Goal: Find specific page/section: Find specific page/section

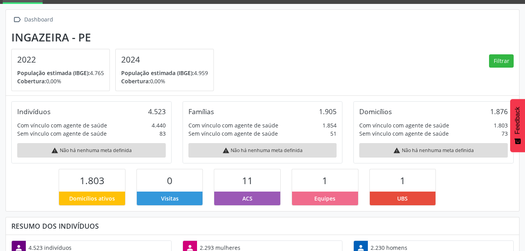
scroll to position [130, 171]
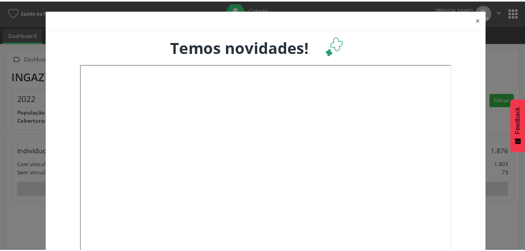
scroll to position [130, 173]
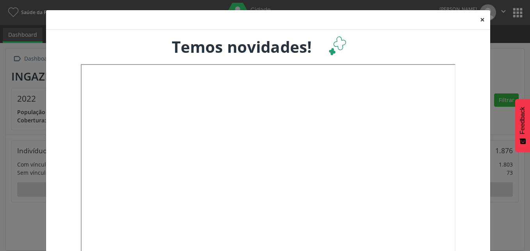
click at [477, 20] on button "×" at bounding box center [483, 19] width 16 height 19
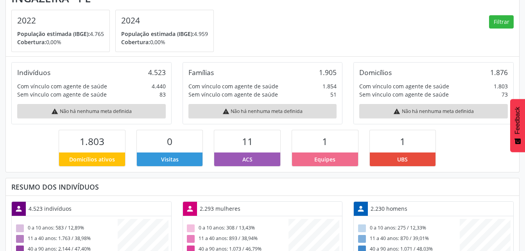
scroll to position [0, 0]
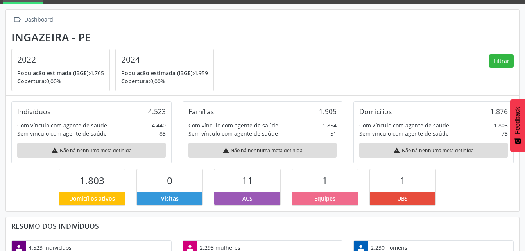
scroll to position [130, 171]
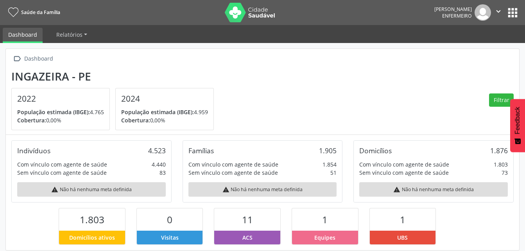
click at [32, 29] on link "Dashboard" at bounding box center [23, 35] width 40 height 15
click at [69, 35] on span "Relatórios" at bounding box center [69, 34] width 26 height 7
click at [89, 52] on link "Desfechos da visita" at bounding box center [84, 53] width 67 height 14
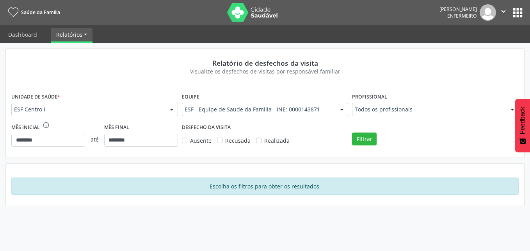
click at [427, 113] on div "Profissional Todos os profissionais Todos os profissionais Cristiane Bezerra Lo…" at bounding box center [435, 106] width 171 height 30
drag, startPoint x: 478, startPoint y: 51, endPoint x: 484, endPoint y: 31, distance: 21.4
click at [478, 52] on div "Relatório de desfechos da visita Visualize os desfechos de visitas por responsá…" at bounding box center [265, 67] width 519 height 36
click at [514, 9] on button "apps" at bounding box center [518, 13] width 14 height 14
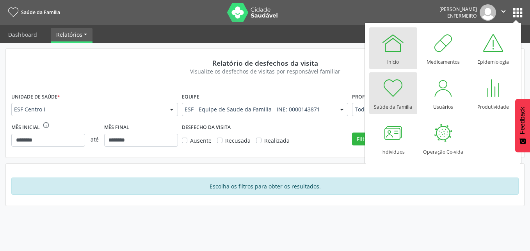
click at [396, 45] on div at bounding box center [393, 42] width 23 height 23
